Goal: Go to known website: Go to known website

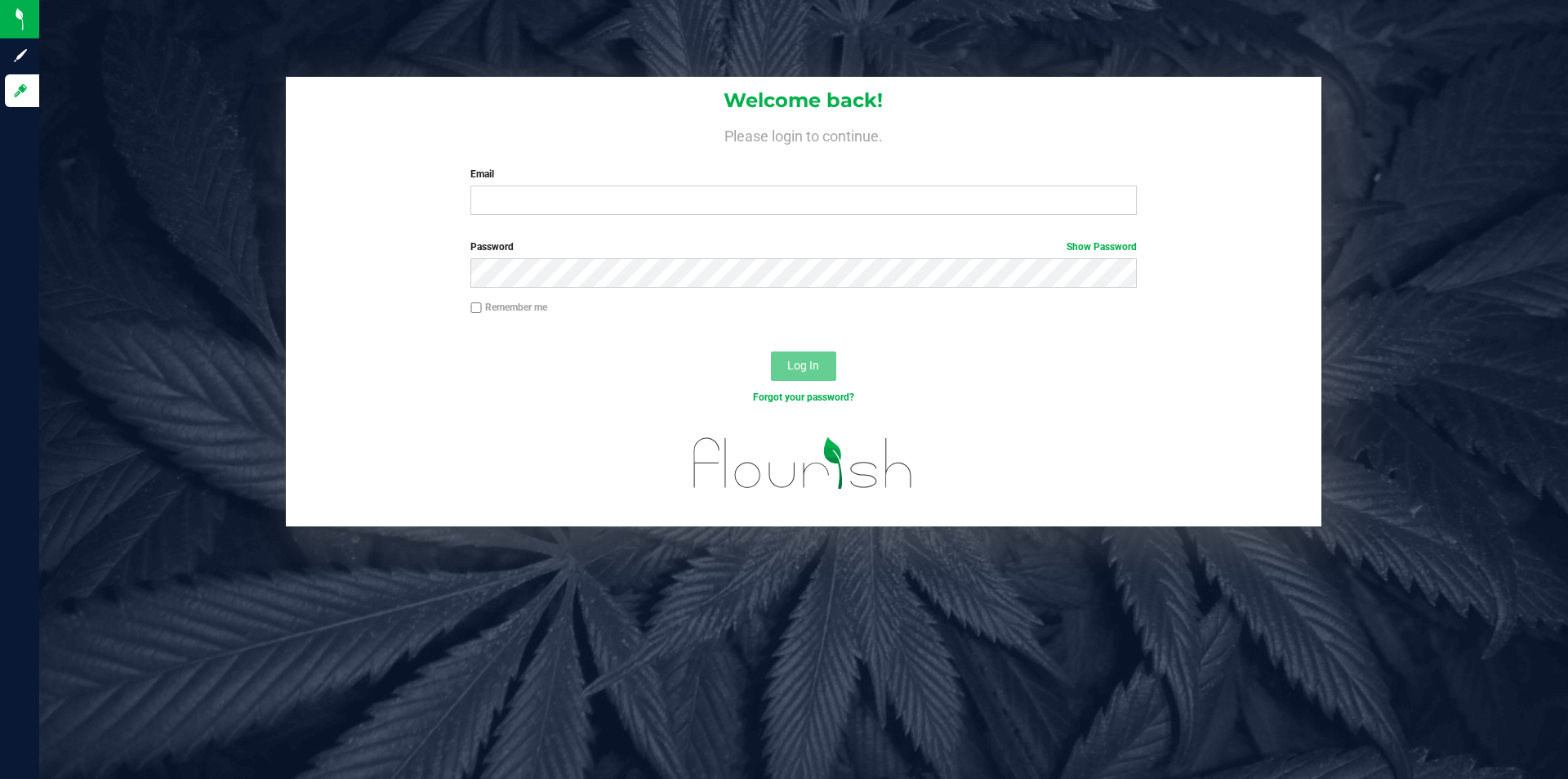
drag, startPoint x: 0, startPoint y: 0, endPoint x: 1228, endPoint y: 18, distance: 1228.1
click at [1227, 17] on div "Welcome back! Please login to continue. Email Required Please format your email…" at bounding box center [803, 390] width 1528 height 779
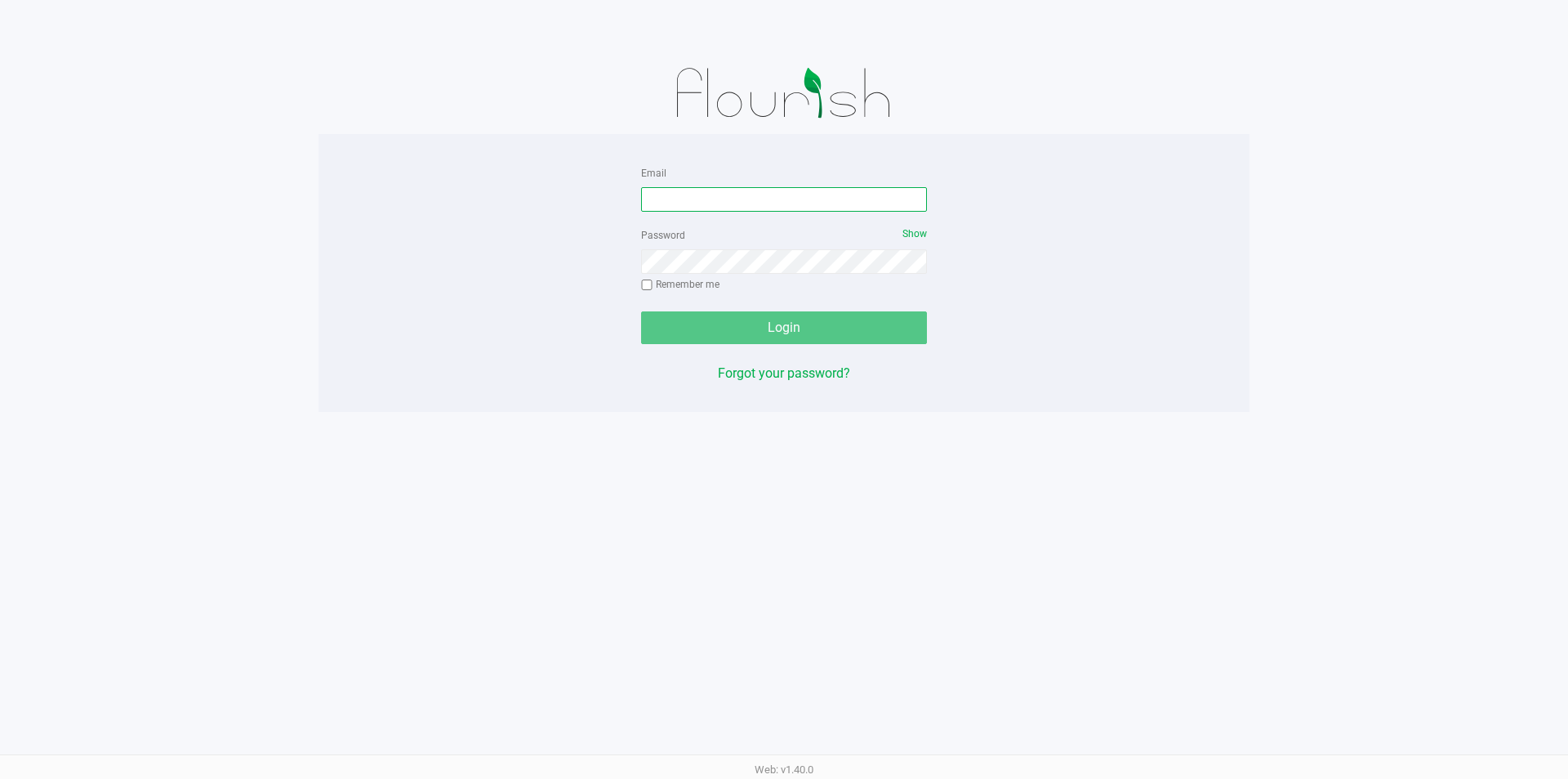
click at [727, 206] on input "Email" at bounding box center [783, 199] width 286 height 24
